Goal: Task Accomplishment & Management: Use online tool/utility

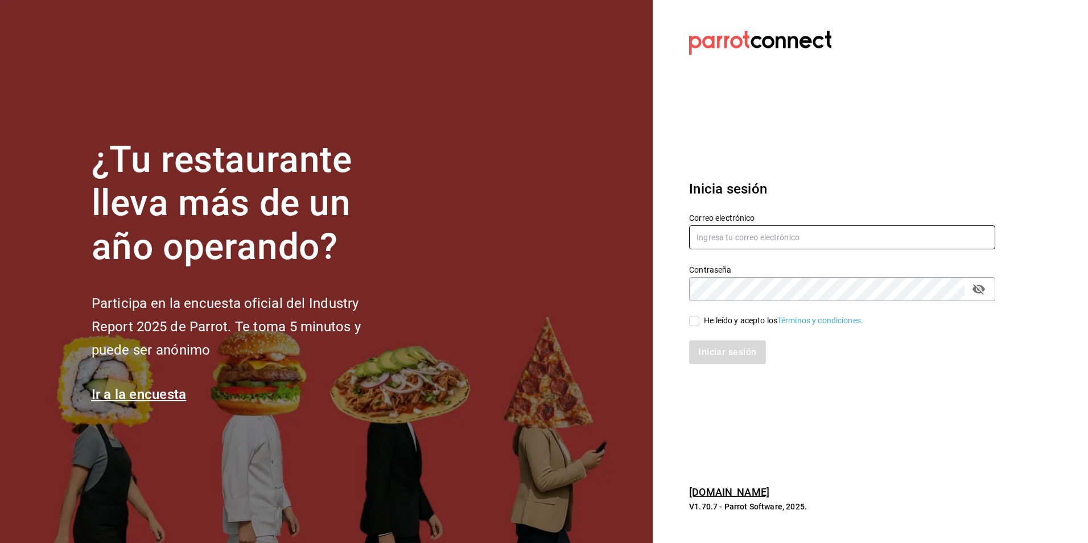
click at [809, 226] on input "text" at bounding box center [842, 237] width 306 height 24
type input "[EMAIL_ADDRESS][DOMAIN_NAME]"
click at [745, 321] on div "He leído y acepto los Términos y condiciones." at bounding box center [783, 321] width 159 height 12
click at [700, 321] on input "He leído y acepto los Términos y condiciones." at bounding box center [694, 321] width 10 height 10
checkbox input "true"
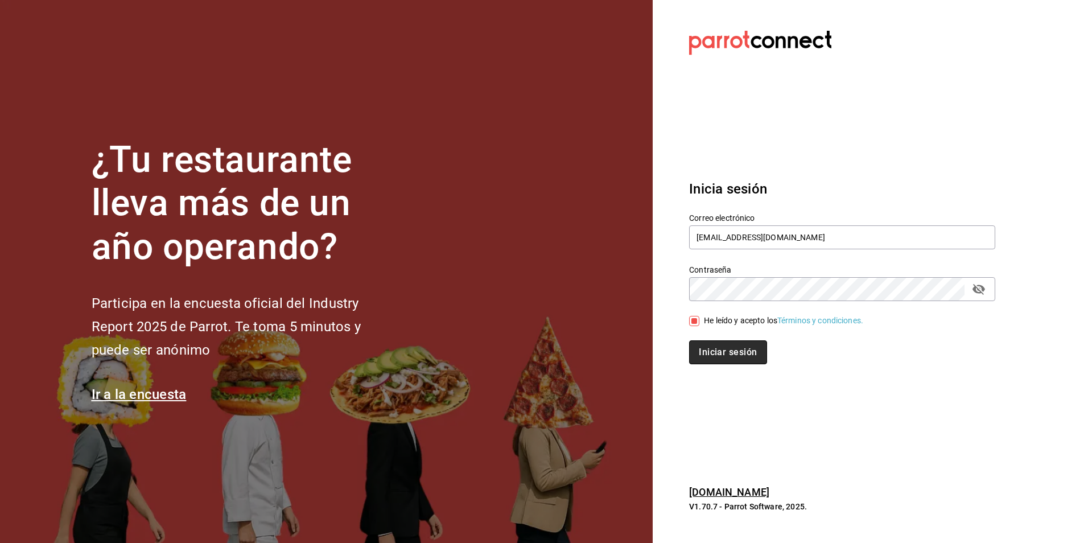
click at [739, 352] on button "Iniciar sesión" at bounding box center [727, 352] width 77 height 24
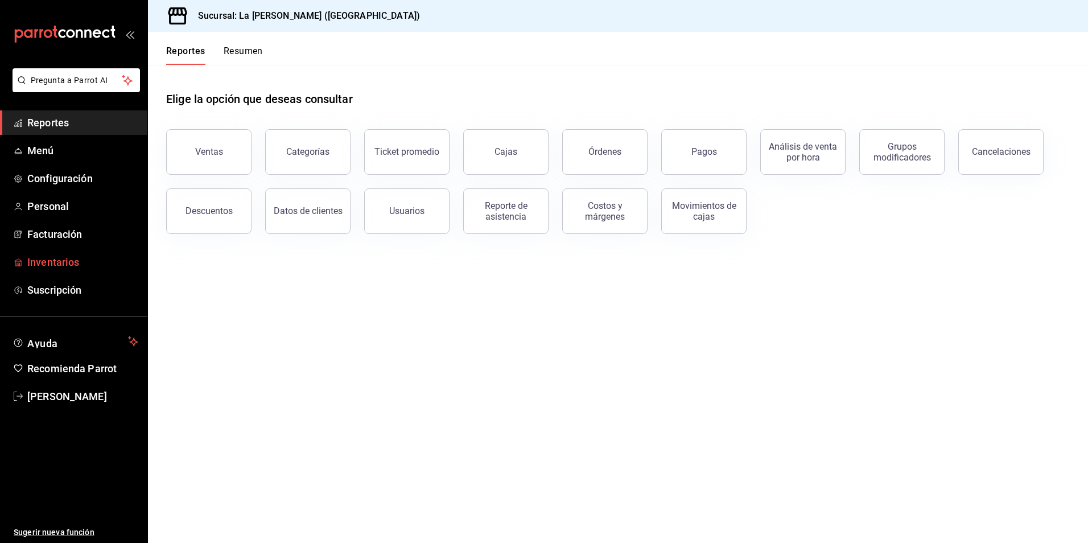
click at [72, 264] on span "Inventarios" at bounding box center [82, 261] width 111 height 15
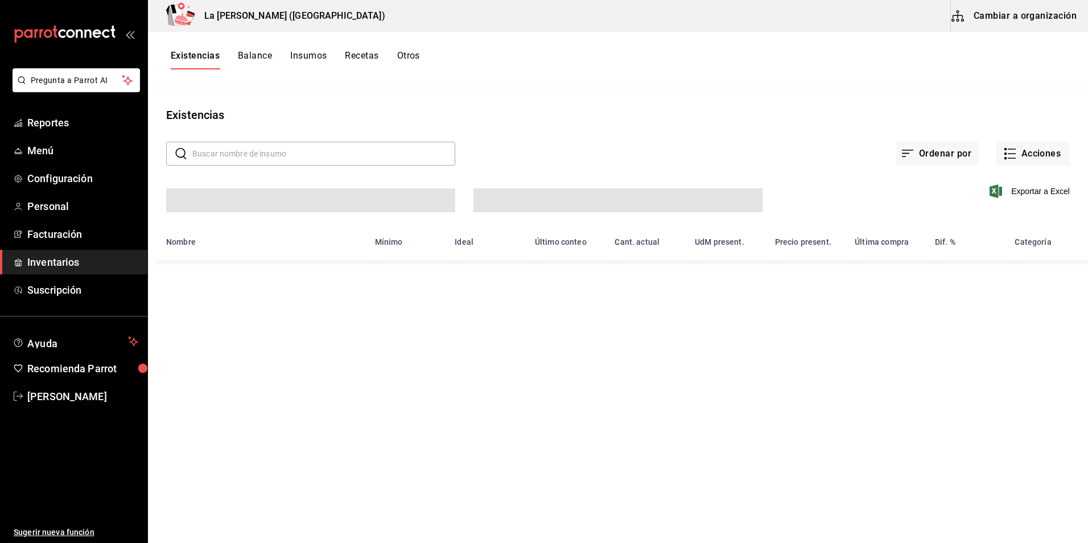
click at [1032, 20] on button "Cambiar a organización" at bounding box center [1015, 16] width 128 height 32
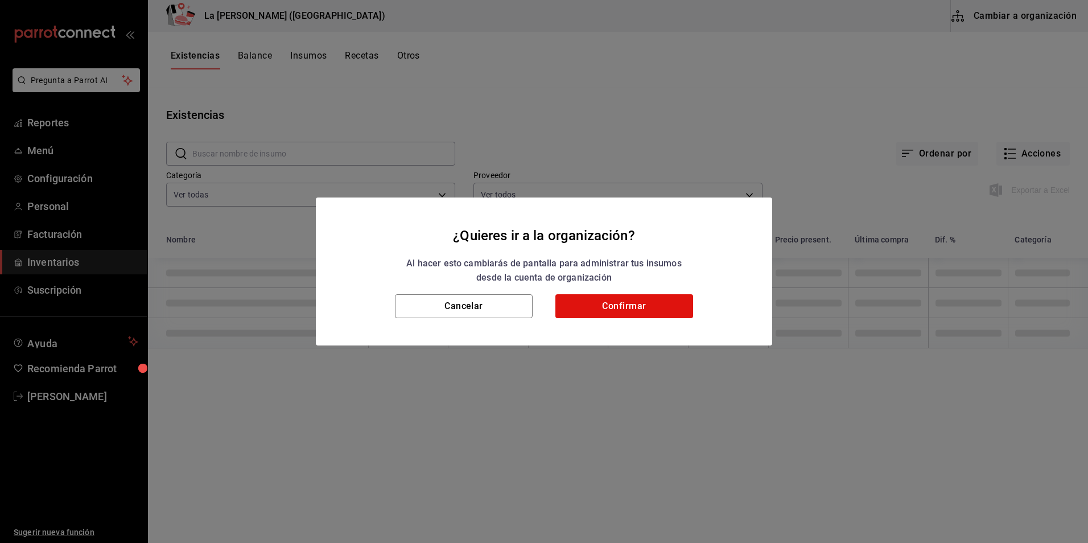
click at [659, 310] on button "Confirmar" at bounding box center [625, 306] width 138 height 24
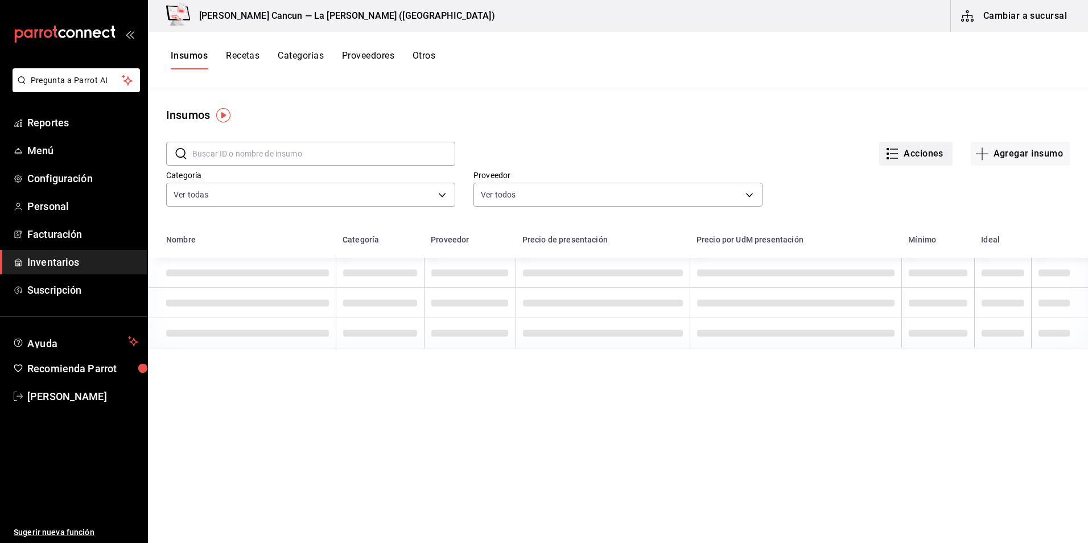
click at [925, 158] on button "Acciones" at bounding box center [915, 154] width 73 height 24
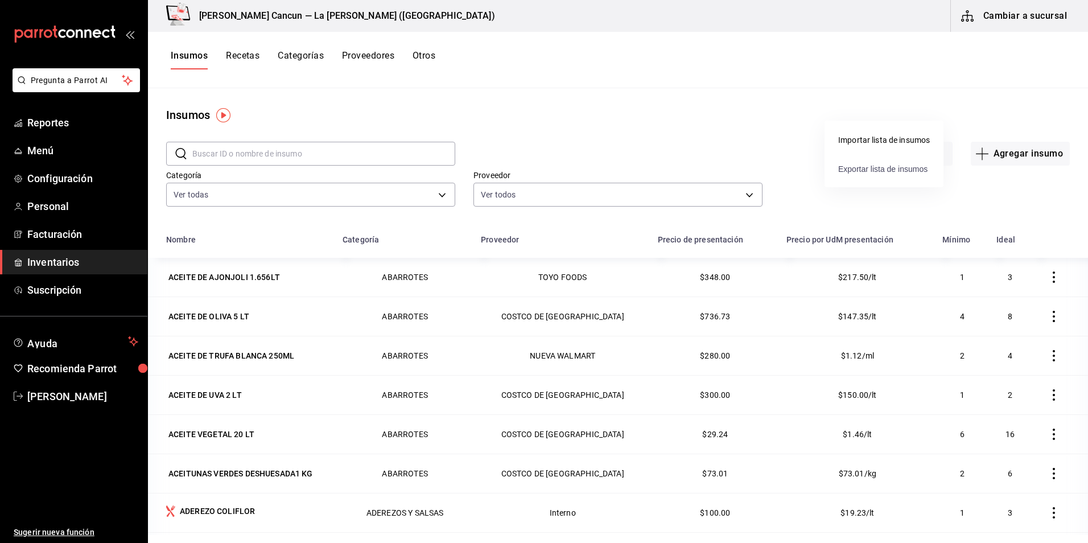
click at [889, 170] on span "Exportar lista de insumos" at bounding box center [882, 169] width 89 height 9
